Goal: Find specific page/section: Find specific page/section

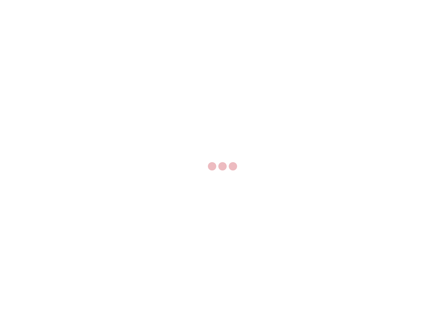
select select "US"
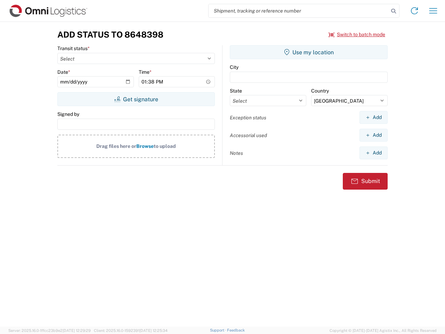
click at [299, 11] on input "search" at bounding box center [299, 10] width 180 height 13
click at [394, 11] on icon at bounding box center [394, 11] width 10 height 10
click at [414, 11] on icon at bounding box center [414, 10] width 11 height 11
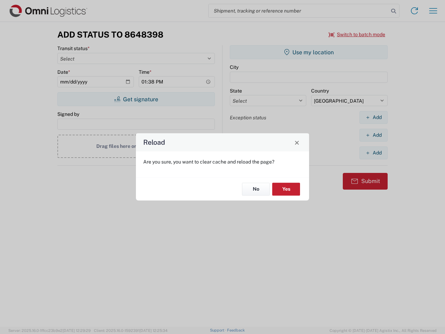
click at [433, 11] on div "Reload Are you sure, you want to clear cache and reload the page? No Yes" at bounding box center [222, 167] width 445 height 334
click at [357, 34] on div "Reload Are you sure, you want to clear cache and reload the page? No Yes" at bounding box center [222, 167] width 445 height 334
click at [136, 99] on div "Reload Are you sure, you want to clear cache and reload the page? No Yes" at bounding box center [222, 167] width 445 height 334
click at [309, 52] on div "Reload Are you sure, you want to clear cache and reload the page? No Yes" at bounding box center [222, 167] width 445 height 334
click at [373, 117] on div "Reload Are you sure, you want to clear cache and reload the page? No Yes" at bounding box center [222, 167] width 445 height 334
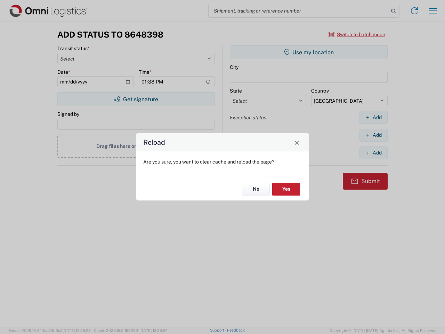
click at [373, 135] on div "Reload Are you sure, you want to clear cache and reload the page? No Yes" at bounding box center [222, 167] width 445 height 334
click at [373, 153] on div "Reload Are you sure, you want to clear cache and reload the page? No Yes" at bounding box center [222, 167] width 445 height 334
